Goal: Use online tool/utility: Utilize a website feature to perform a specific function

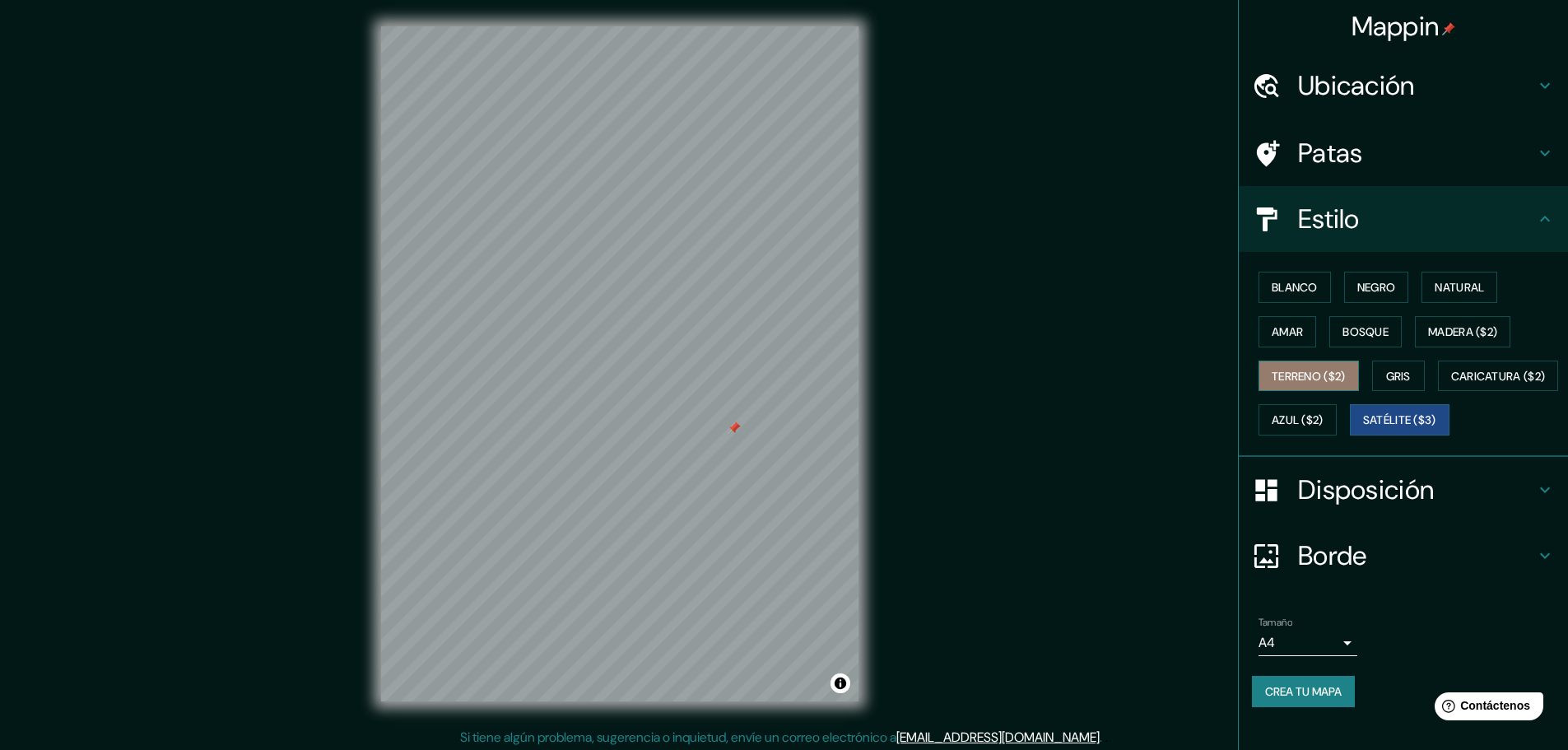
click at [1289, 371] on font "Terreno ($2)" at bounding box center [1308, 375] width 74 height 15
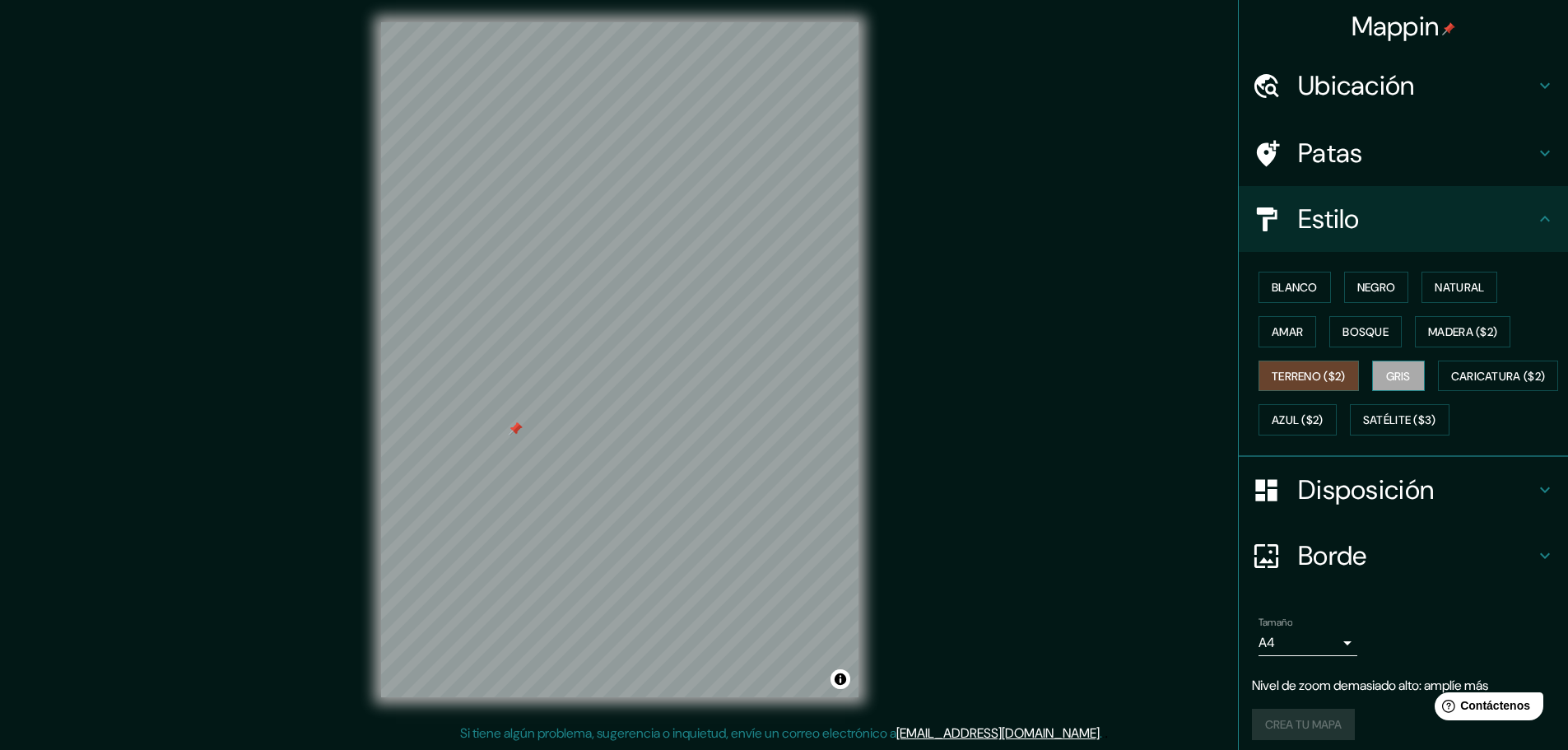
click at [1386, 373] on font "Gris" at bounding box center [1398, 375] width 25 height 15
click at [1359, 328] on font "Bosque" at bounding box center [1366, 331] width 46 height 15
click at [1279, 339] on font "Amar" at bounding box center [1287, 331] width 31 height 15
click at [1324, 417] on font "Azul ($2)" at bounding box center [1297, 420] width 51 height 15
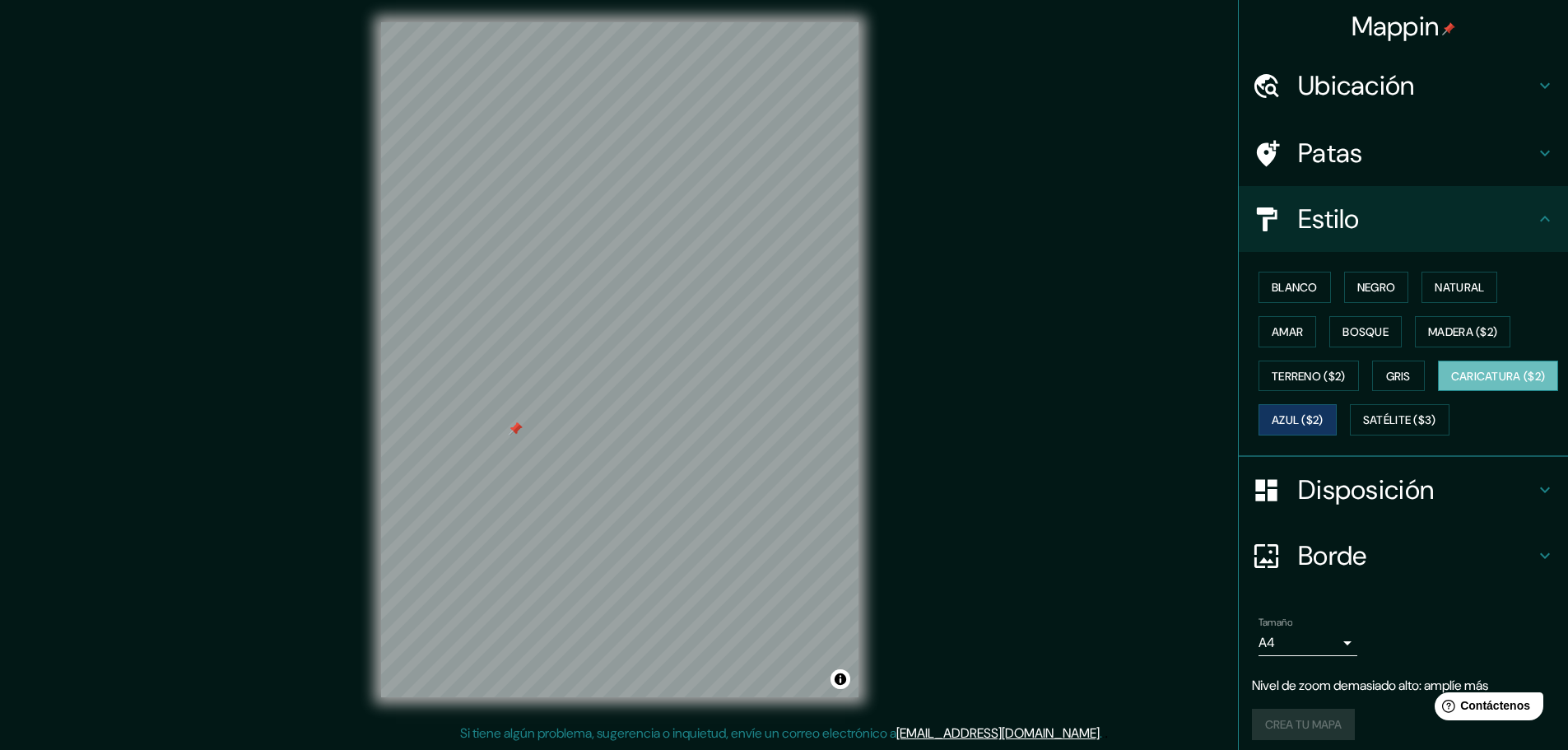
click at [1451, 383] on font "Caricatura ($2)" at bounding box center [1499, 375] width 94 height 15
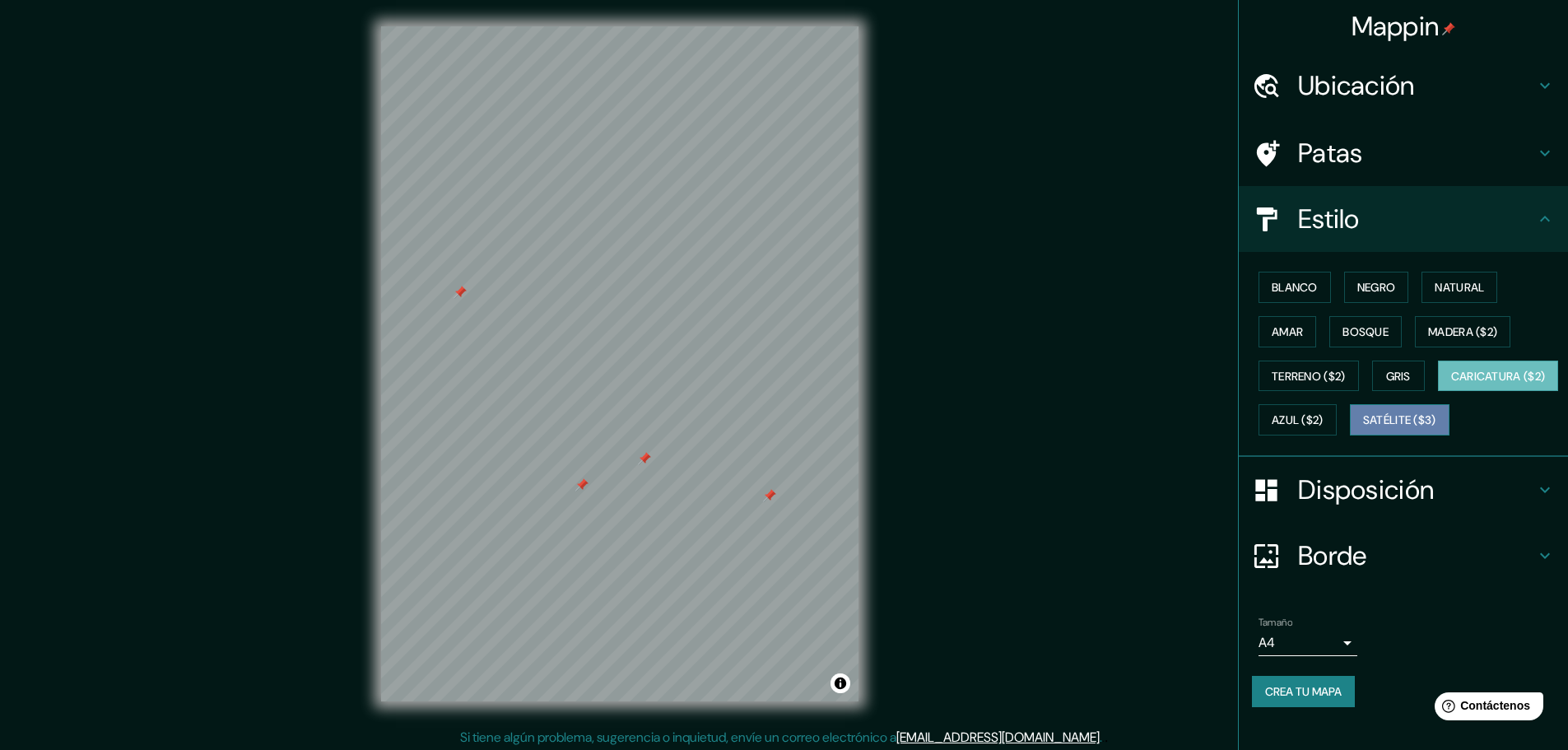
click at [1363, 430] on font "Satélite ($3)" at bounding box center [1399, 419] width 73 height 21
click at [1438, 392] on button "Caricatura ($2)" at bounding box center [1498, 376] width 121 height 31
click at [1437, 283] on font "Natural" at bounding box center [1459, 286] width 50 height 15
click at [1451, 383] on font "Caricatura ($2)" at bounding box center [1499, 375] width 94 height 15
click at [1535, 81] on icon at bounding box center [1545, 85] width 20 height 20
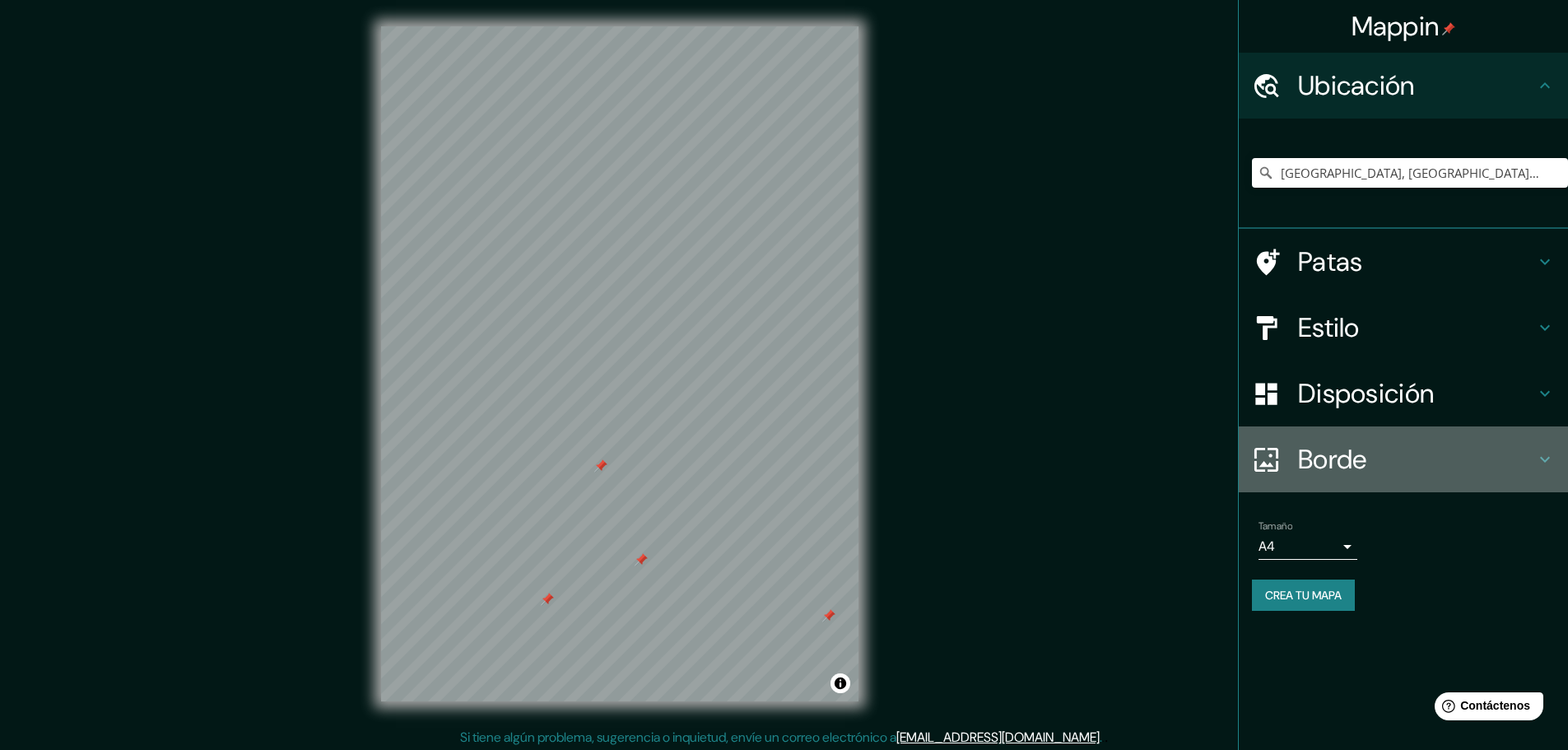
click at [1547, 458] on icon at bounding box center [1545, 459] width 20 height 20
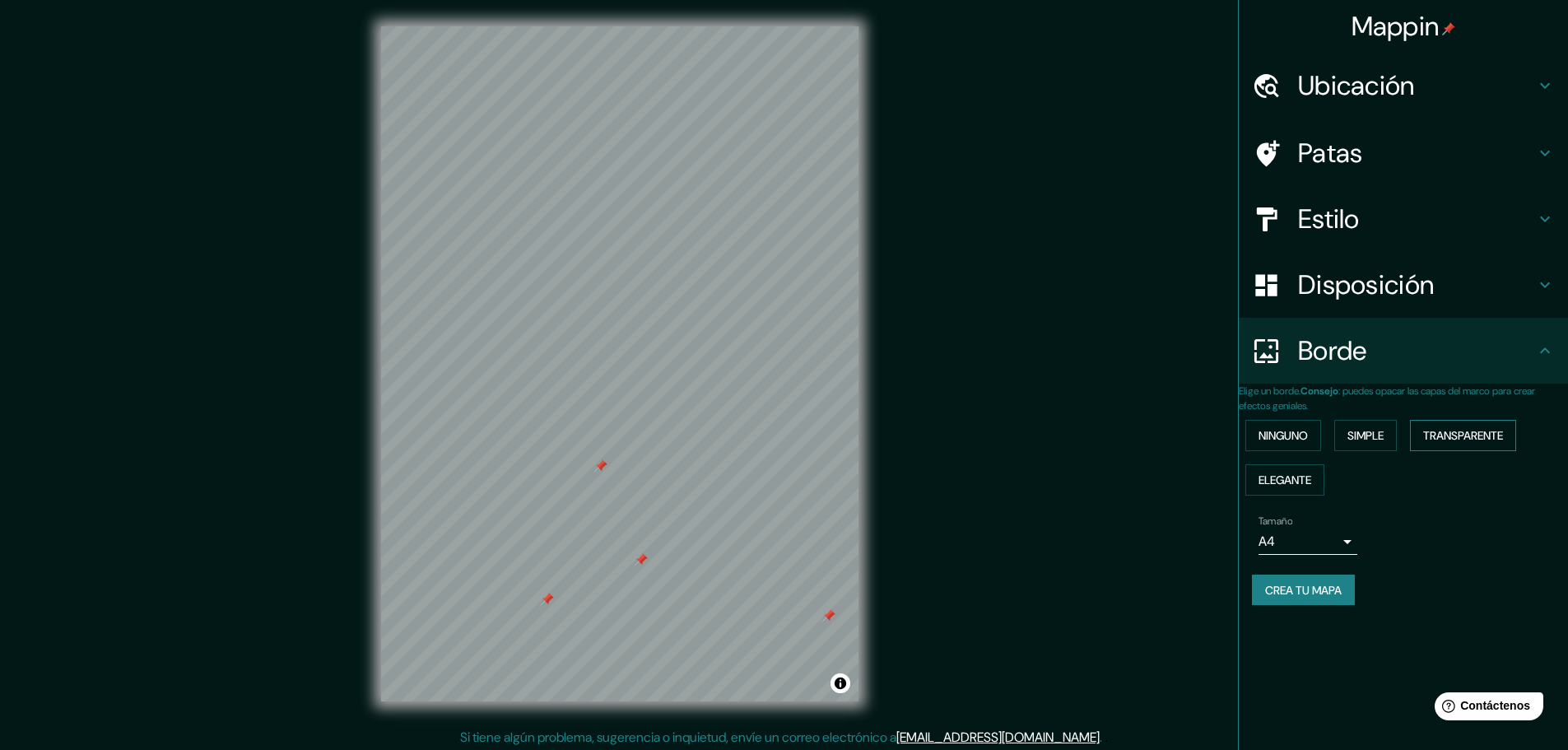
click at [1503, 436] on font "Transparente" at bounding box center [1463, 435] width 80 height 15
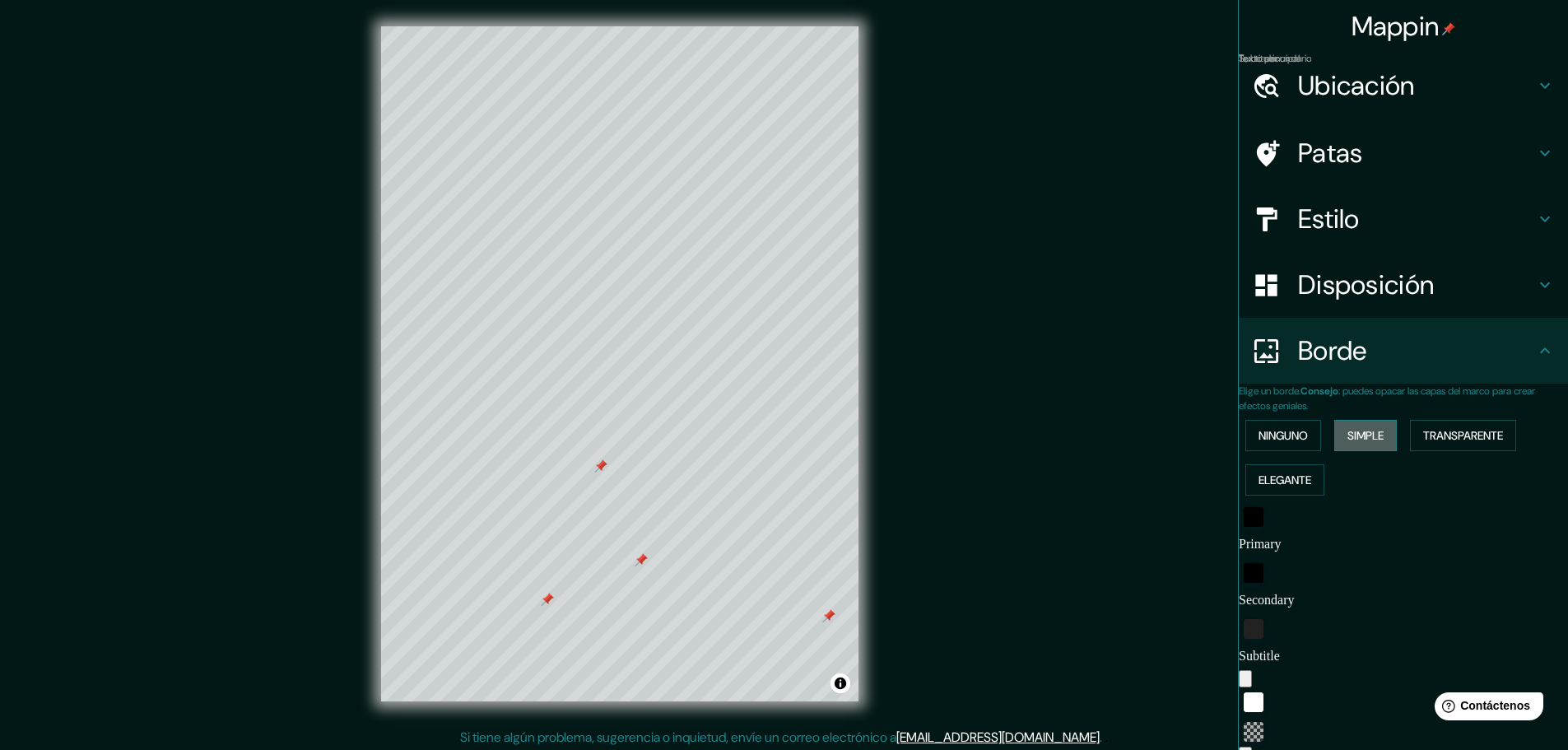
click at [1378, 444] on font "Simple" at bounding box center [1366, 435] width 36 height 21
click at [1311, 484] on font "Elegante" at bounding box center [1284, 479] width 52 height 15
click at [1293, 442] on font "Ninguno" at bounding box center [1283, 435] width 50 height 15
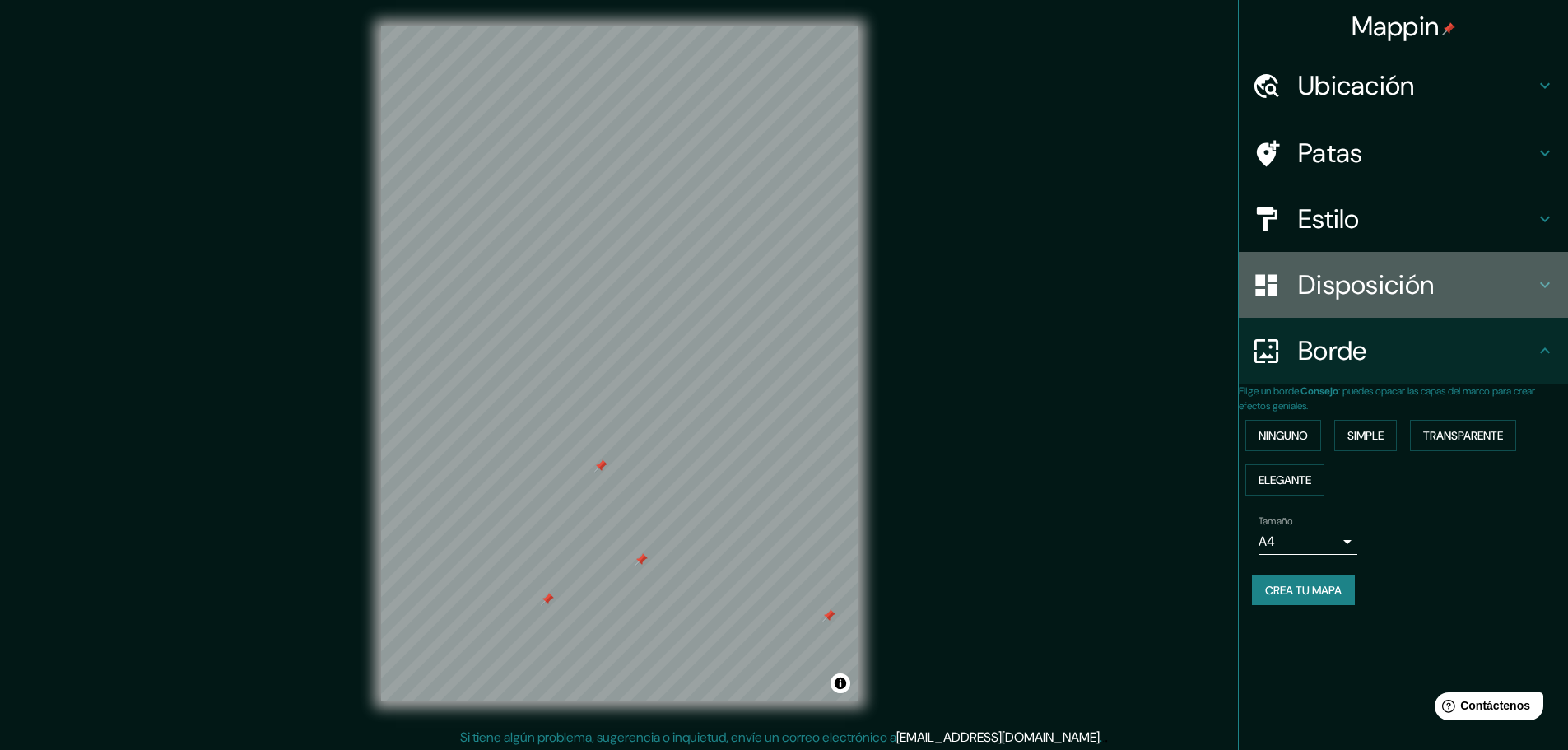
click at [1363, 281] on font "Disposición" at bounding box center [1366, 285] width 135 height 34
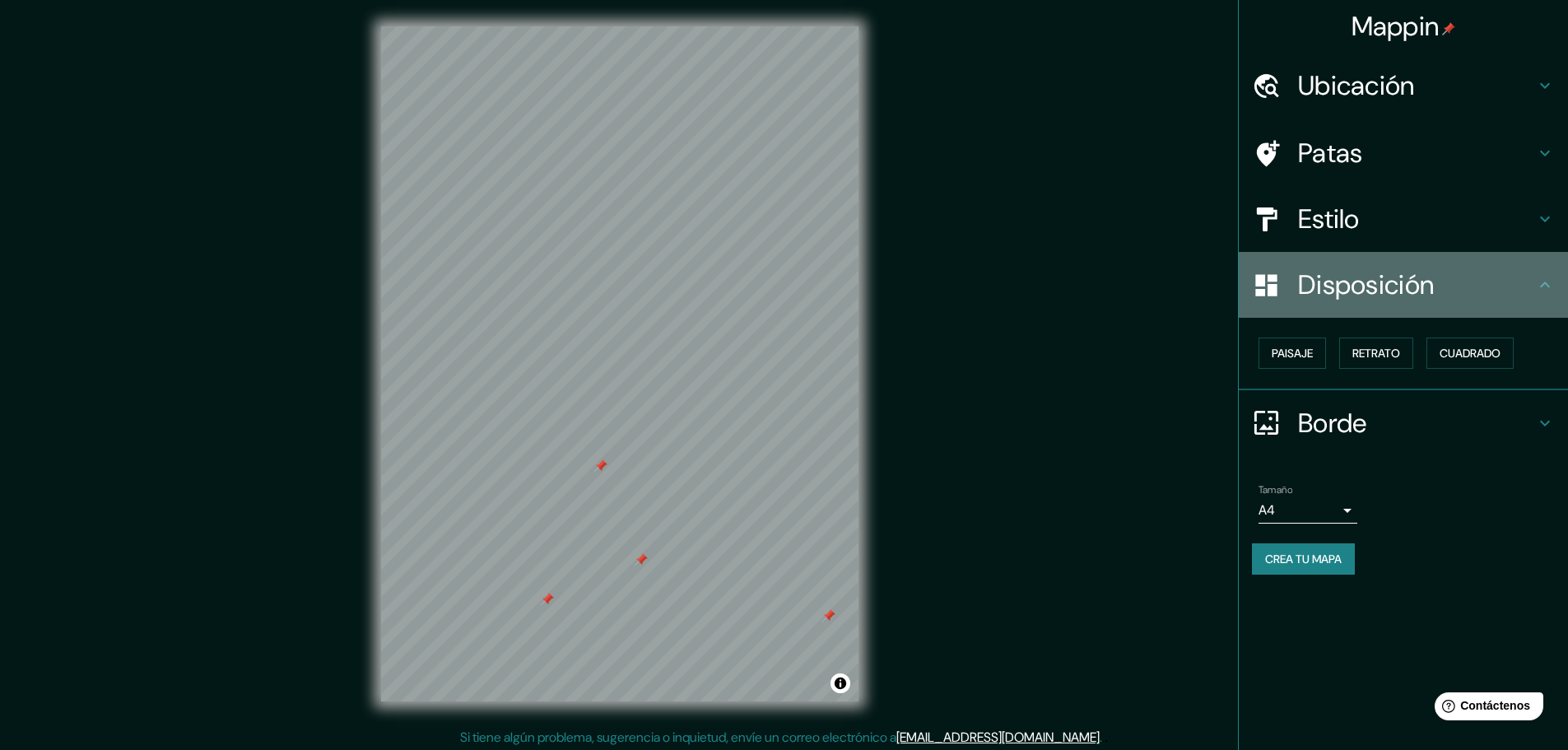
click at [1543, 294] on icon at bounding box center [1545, 285] width 20 height 20
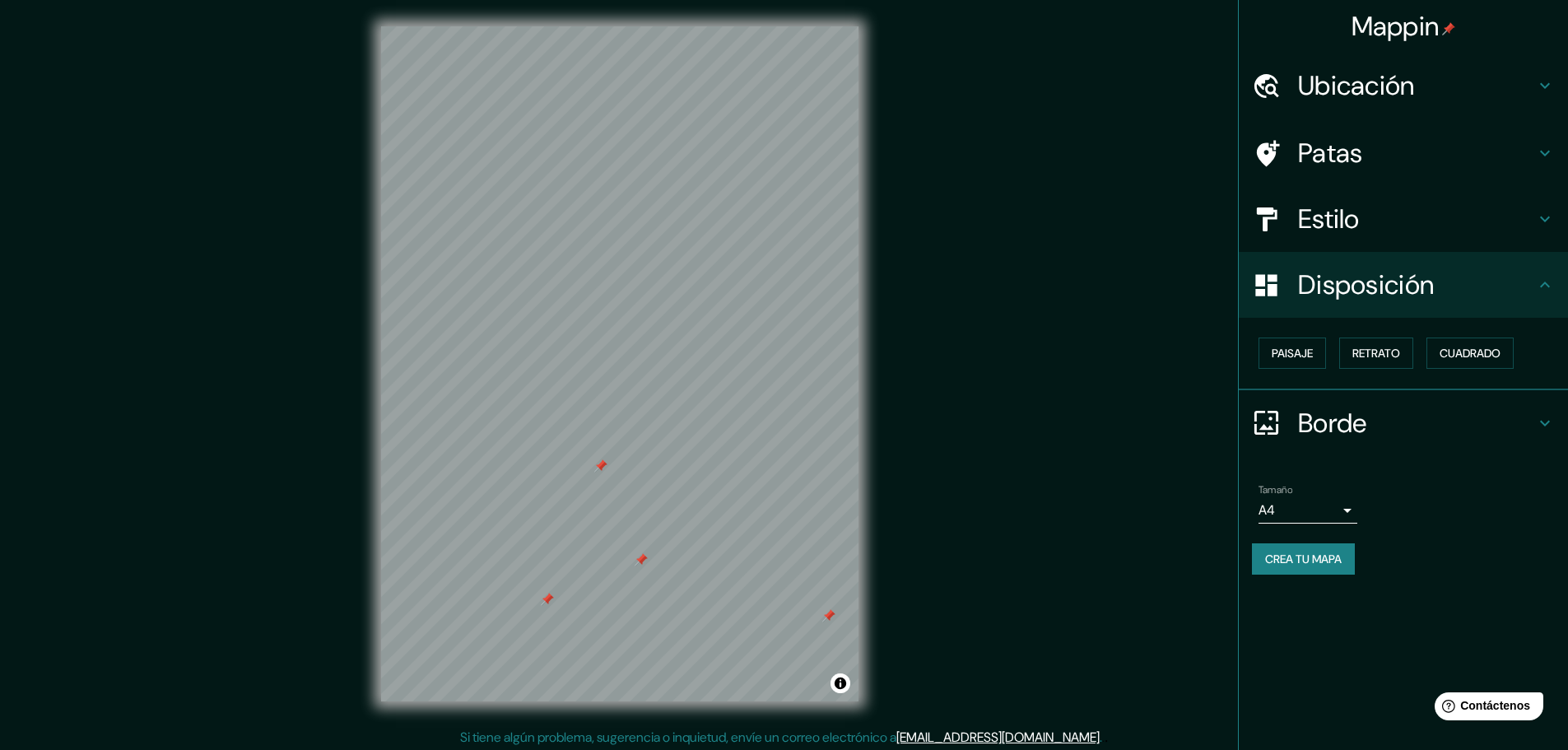
click at [1543, 294] on icon at bounding box center [1545, 285] width 20 height 20
click at [1301, 360] on font "Paisaje" at bounding box center [1292, 352] width 41 height 15
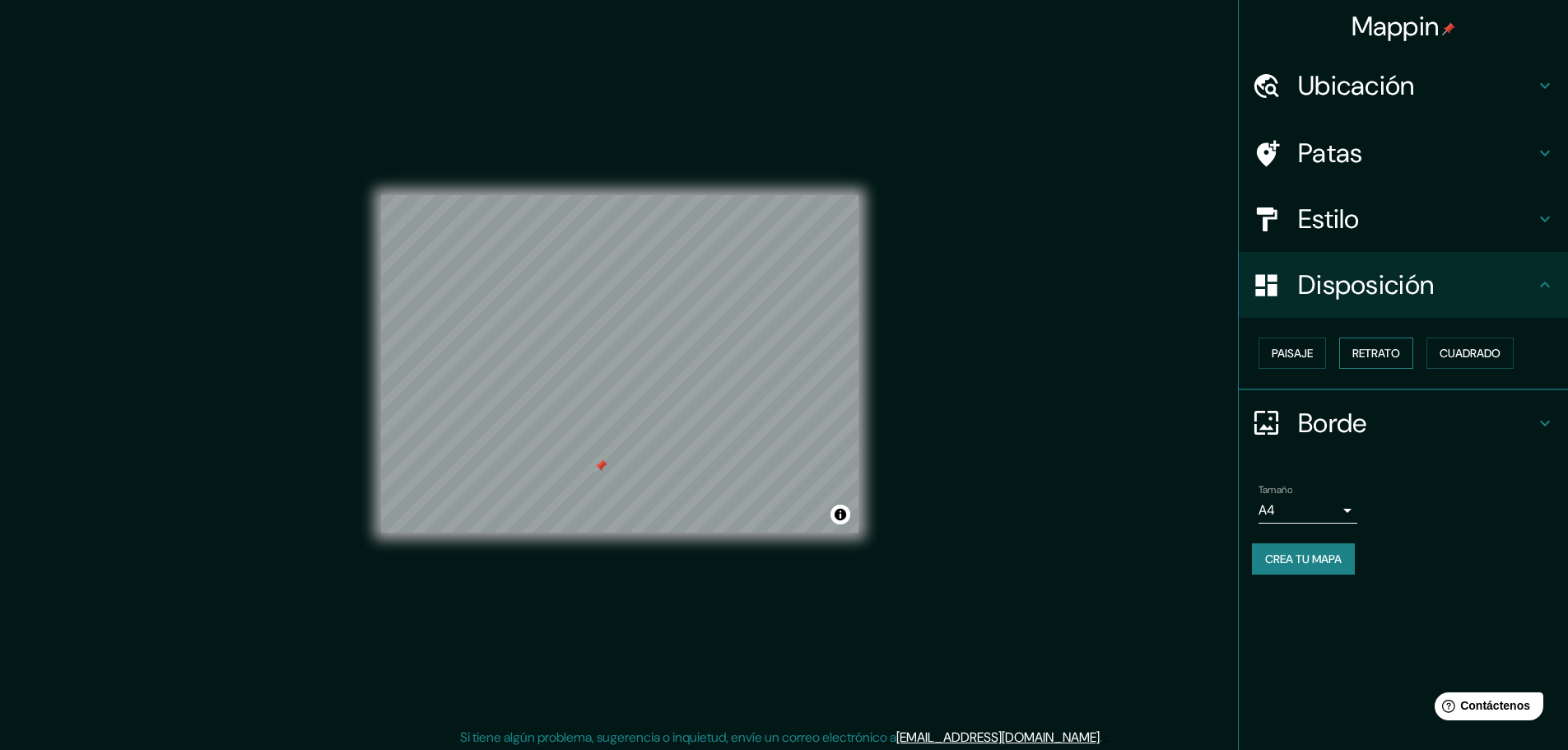
click at [1372, 356] on font "Retrato" at bounding box center [1376, 352] width 48 height 15
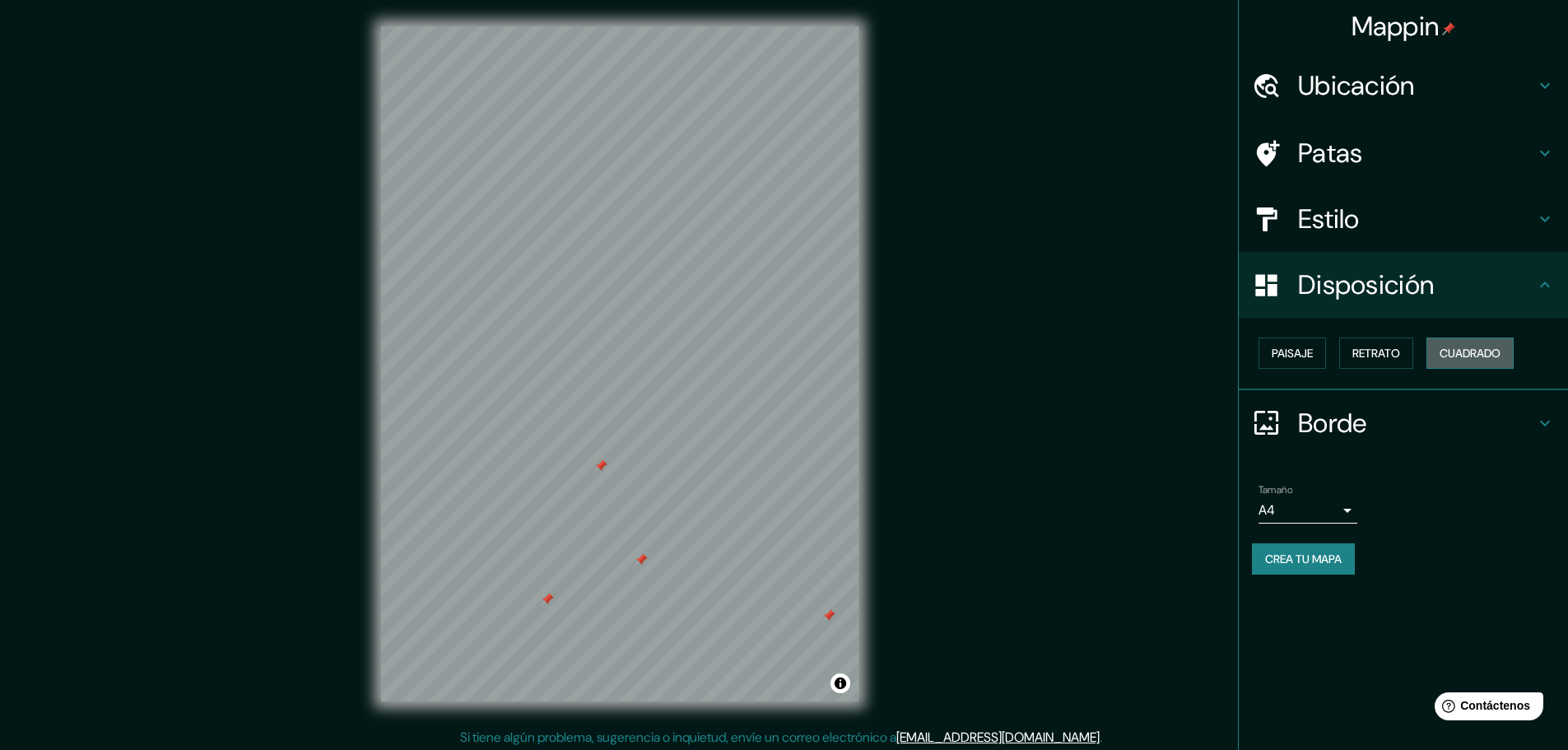
click at [1477, 359] on font "Cuadrado" at bounding box center [1469, 352] width 61 height 15
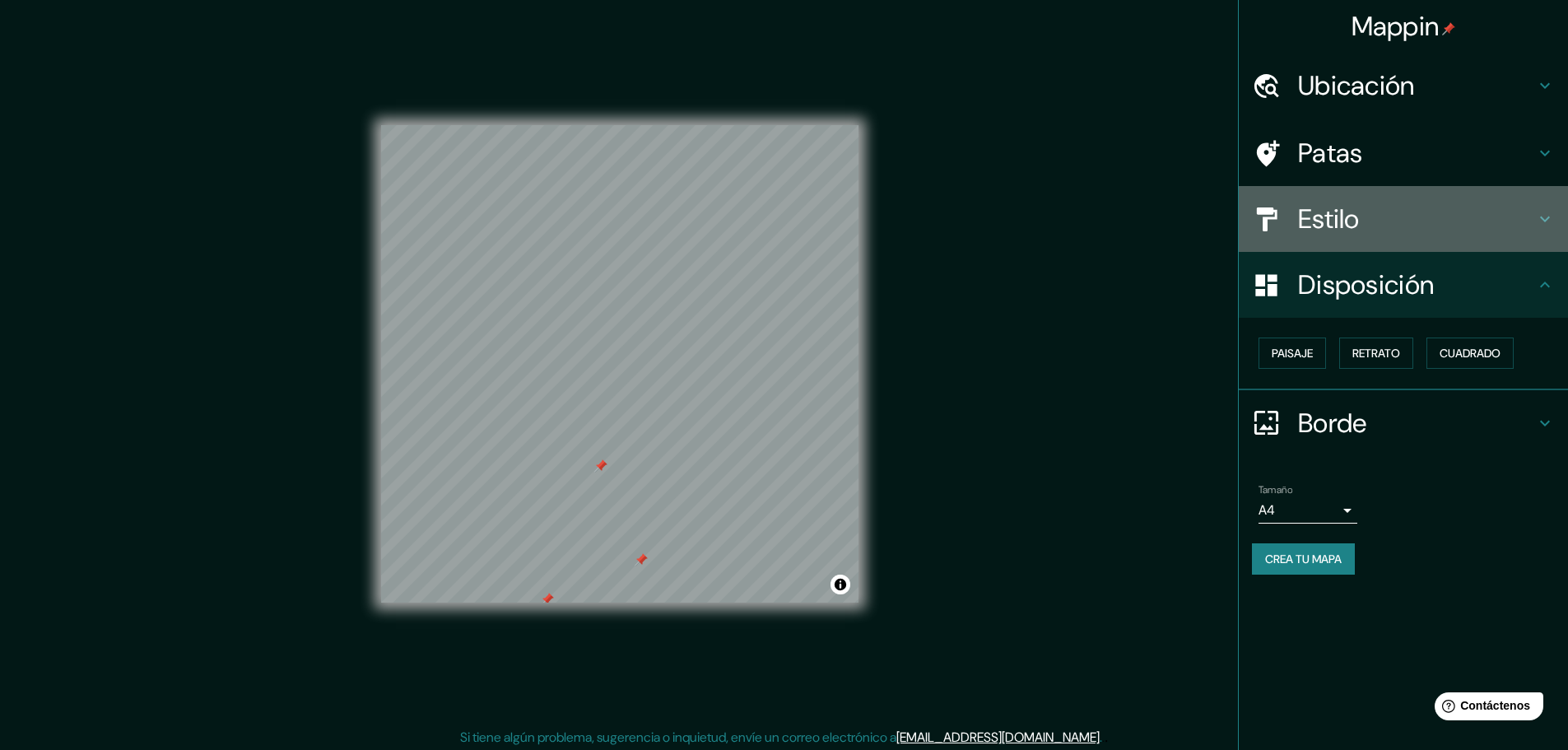
click at [1547, 218] on icon at bounding box center [1545, 219] width 20 height 20
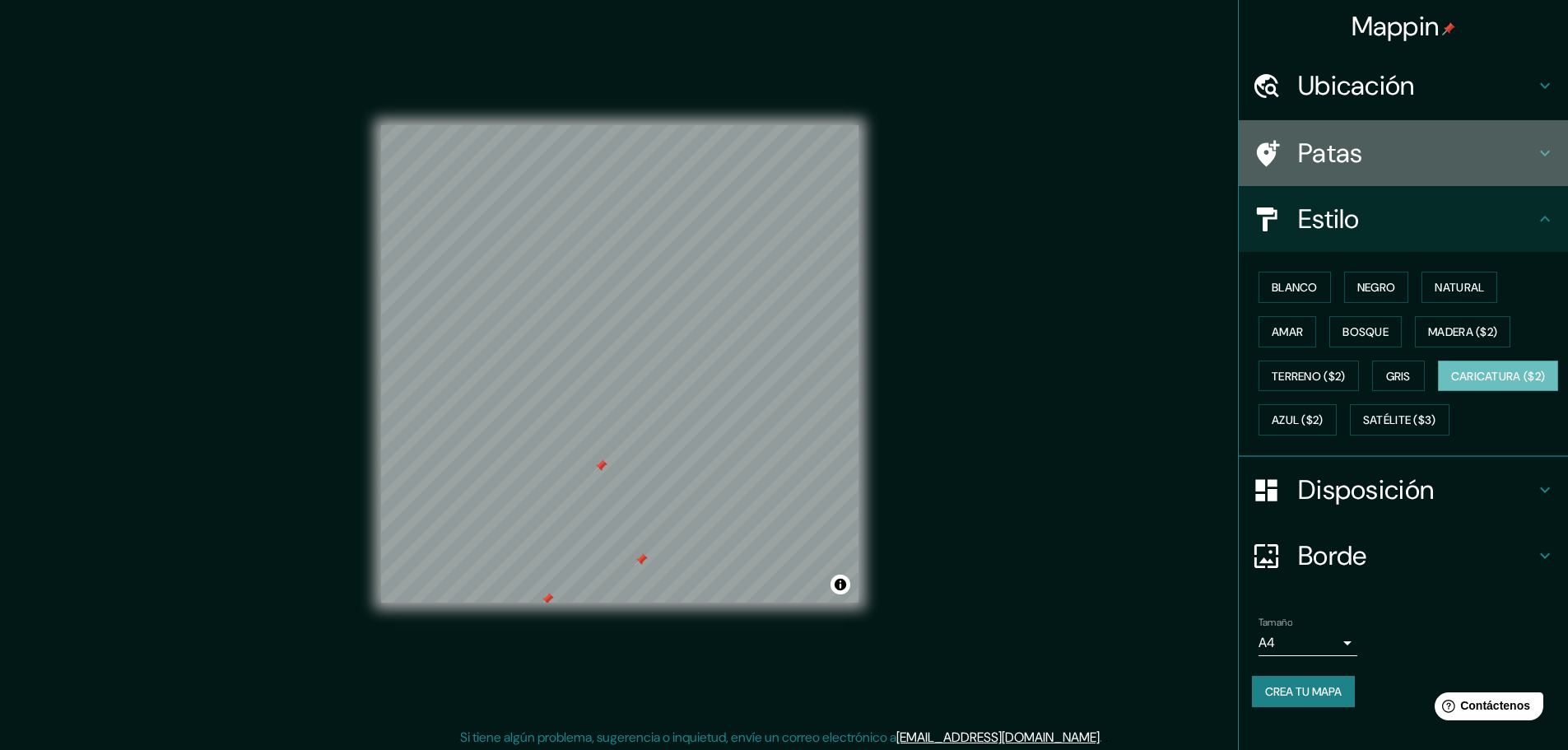
click at [1535, 157] on icon at bounding box center [1545, 153] width 20 height 20
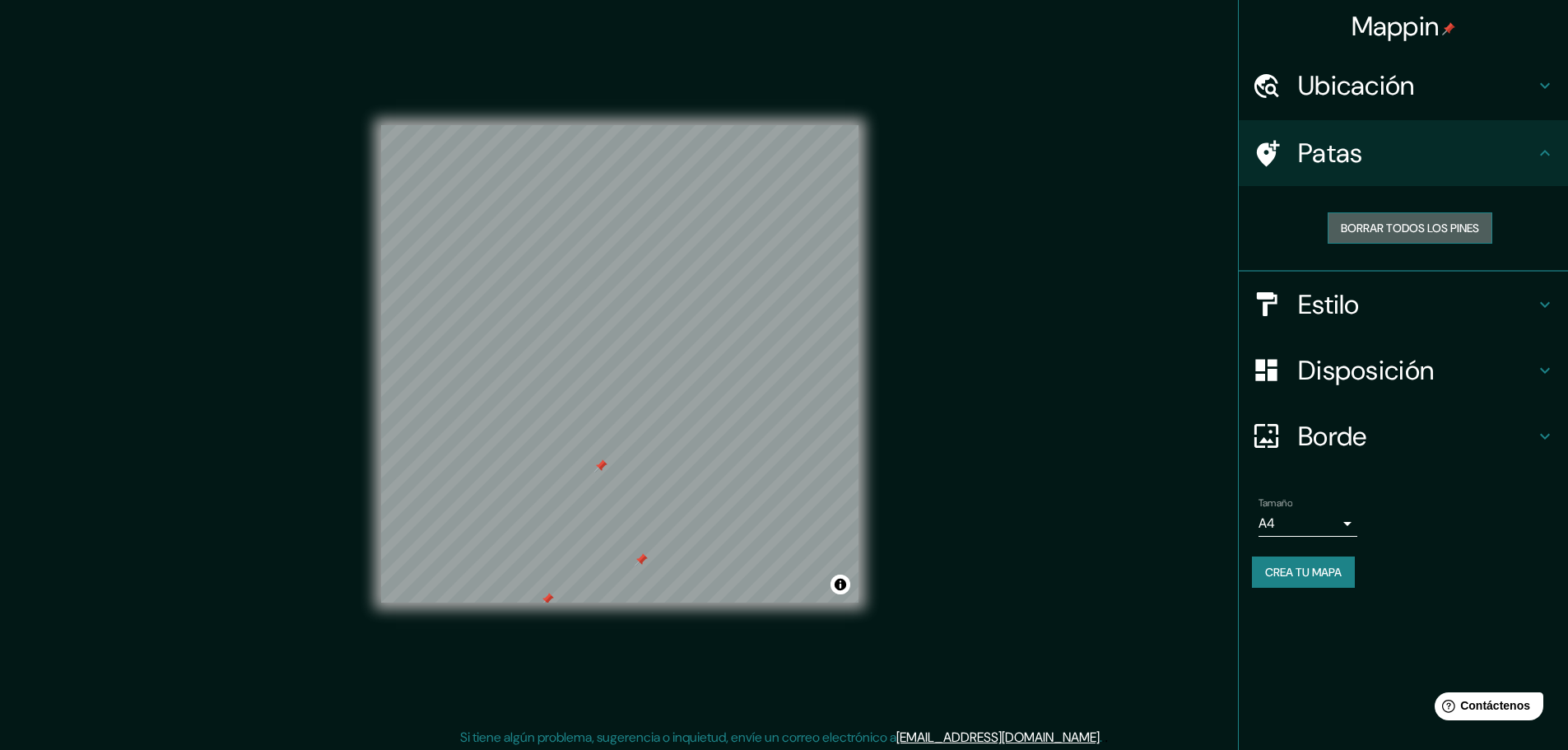
click at [1441, 237] on font "Borrar todos los pines" at bounding box center [1409, 227] width 138 height 21
click at [1417, 223] on font "Borrar todos los pines" at bounding box center [1409, 227] width 138 height 15
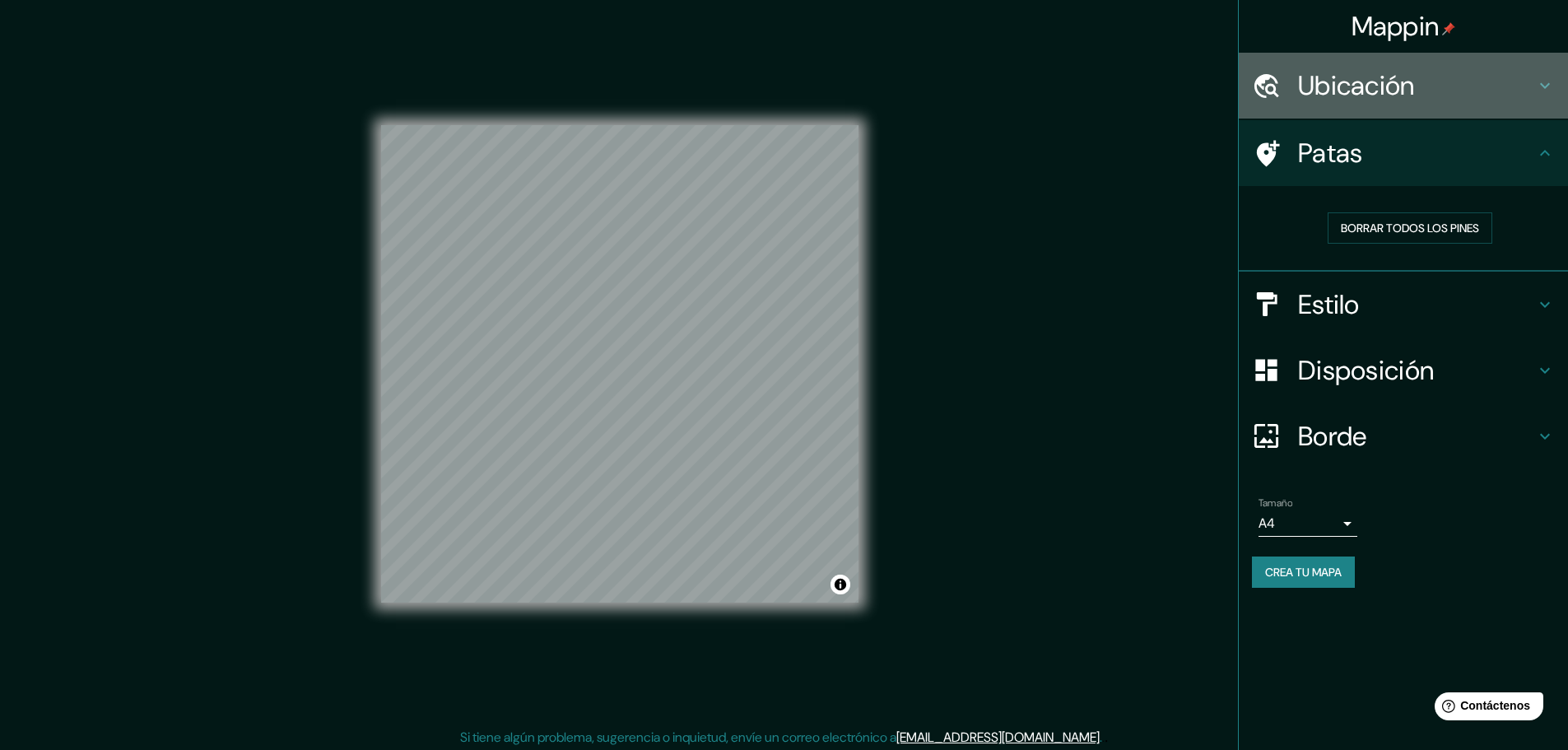
click at [1545, 79] on icon at bounding box center [1545, 85] width 20 height 20
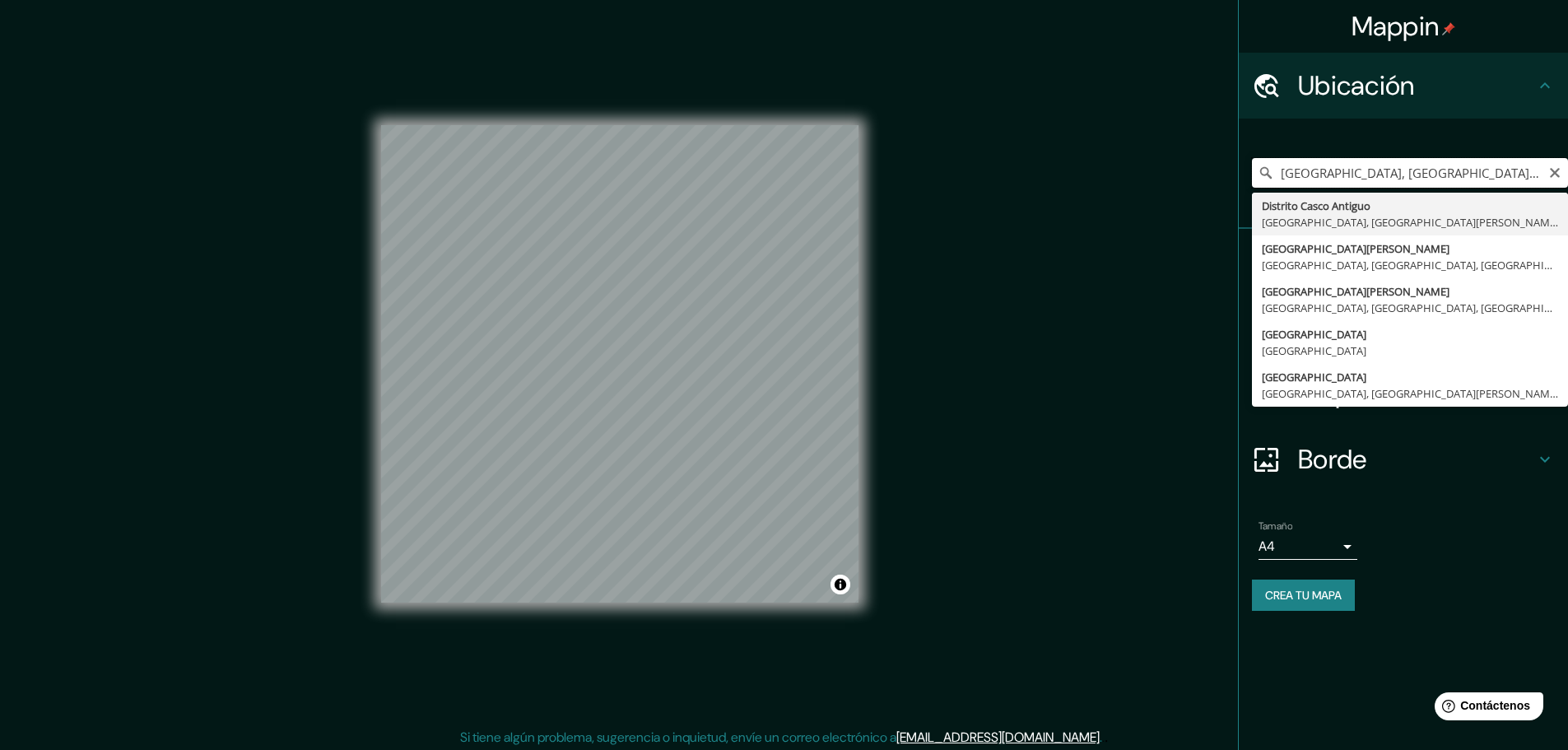
click at [1535, 177] on input "[GEOGRAPHIC_DATA], [GEOGRAPHIC_DATA], [GEOGRAPHIC_DATA][PERSON_NAME], [GEOGRAPH…" at bounding box center [1409, 172] width 316 height 30
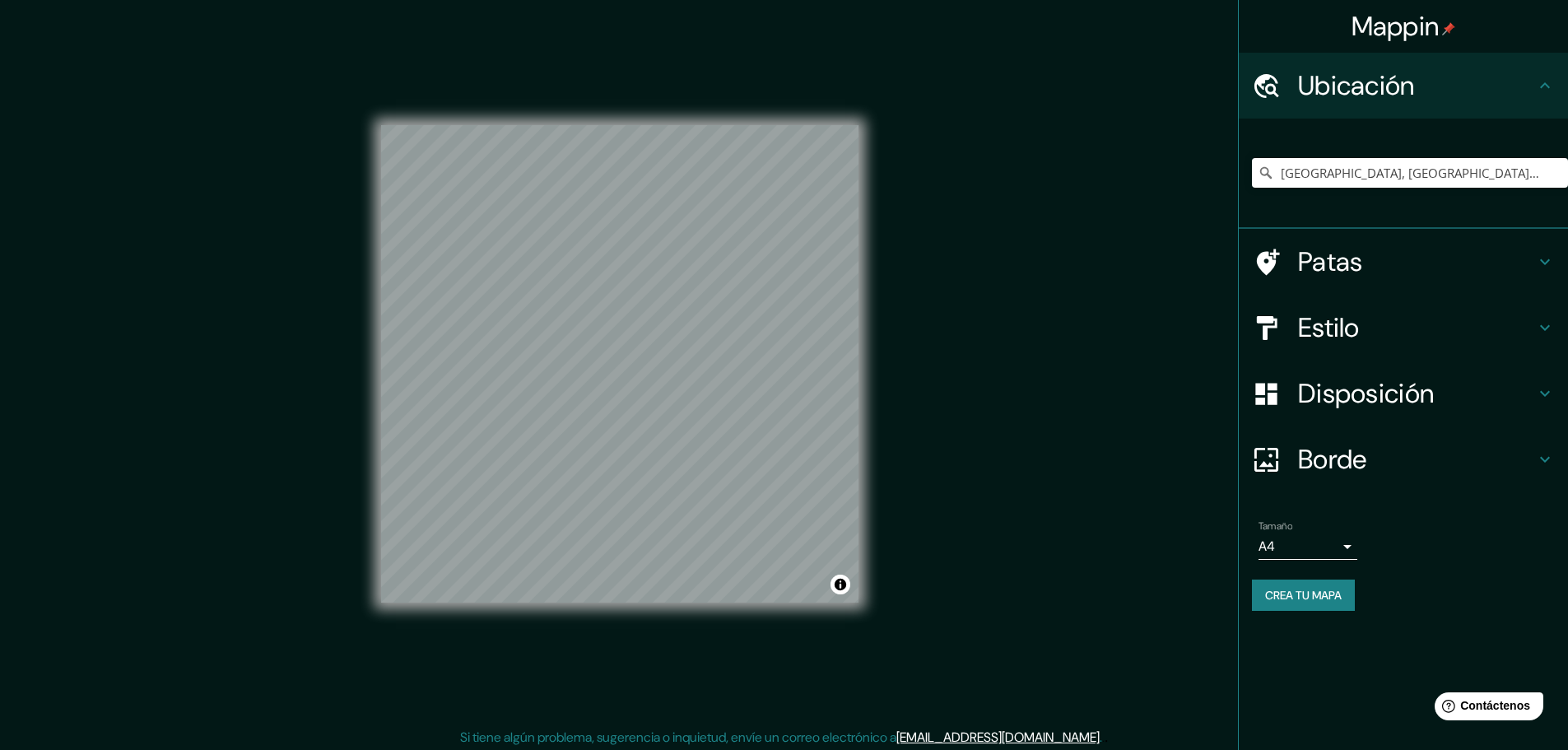
drag, startPoint x: 1156, startPoint y: 361, endPoint x: 1164, endPoint y: 375, distance: 16.1
click at [1164, 375] on div "Mappin Ubicación [GEOGRAPHIC_DATA], [GEOGRAPHIC_DATA], [GEOGRAPHIC_DATA][PERSON…" at bounding box center [784, 376] width 1568 height 753
